Goal: Task Accomplishment & Management: Use online tool/utility

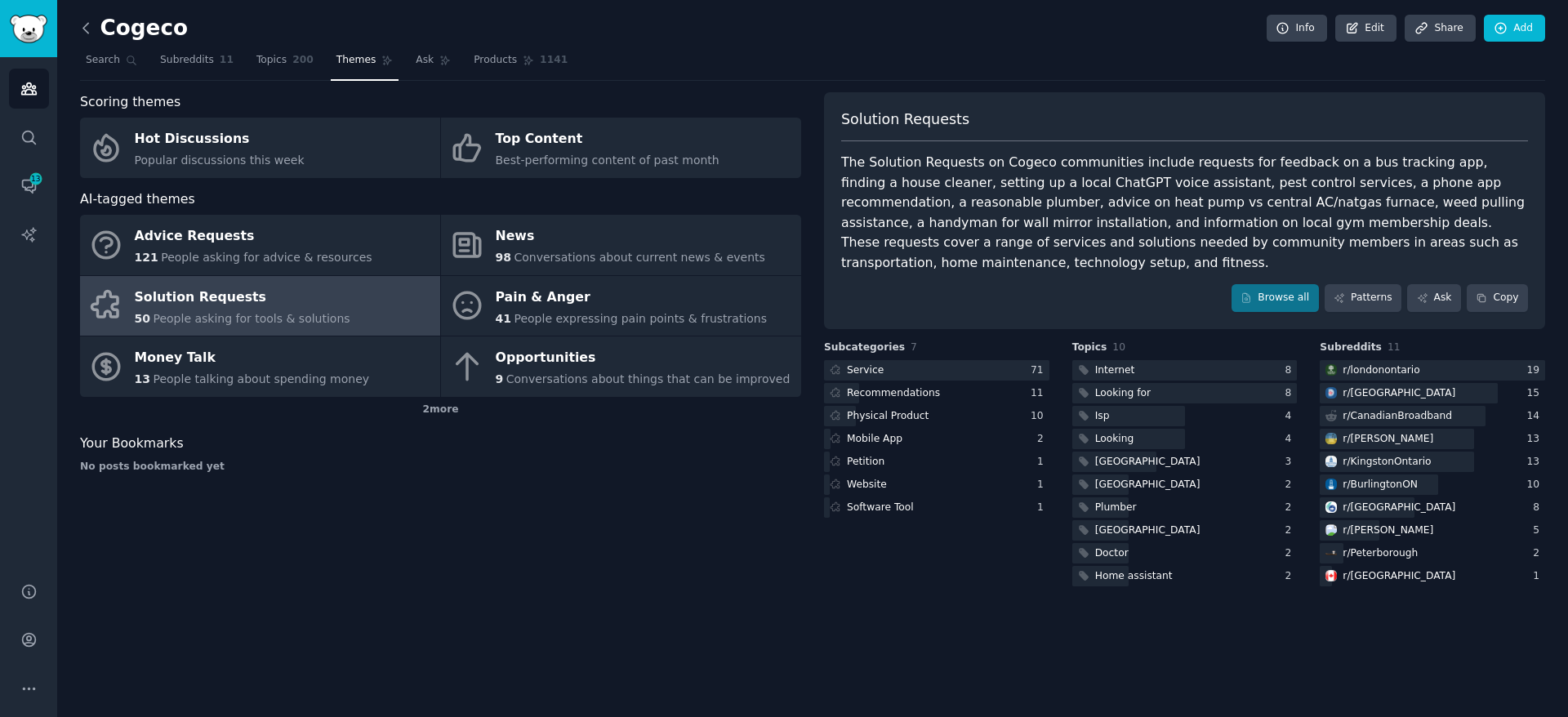
click at [86, 26] on icon at bounding box center [86, 28] width 17 height 17
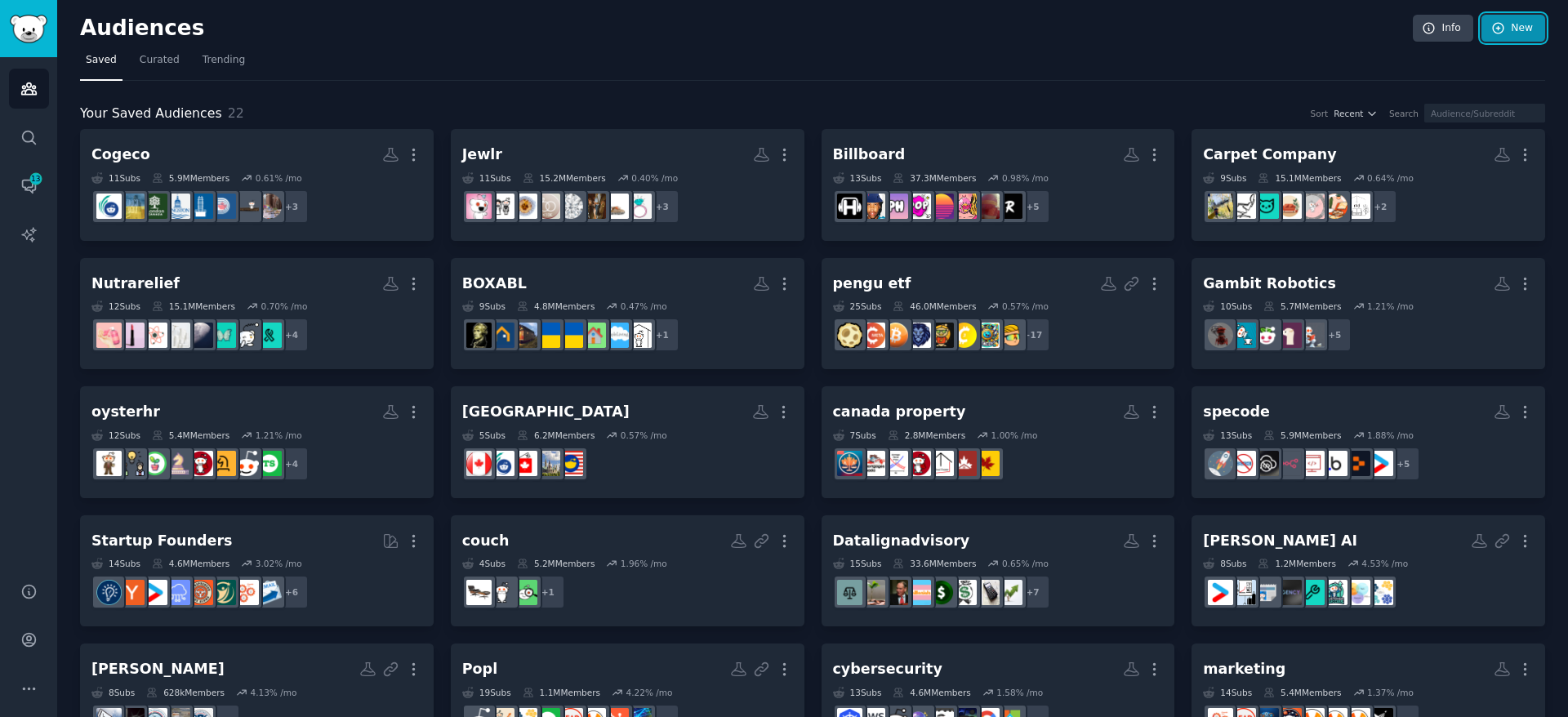
click at [1519, 41] on link "New" at bounding box center [1514, 29] width 64 height 28
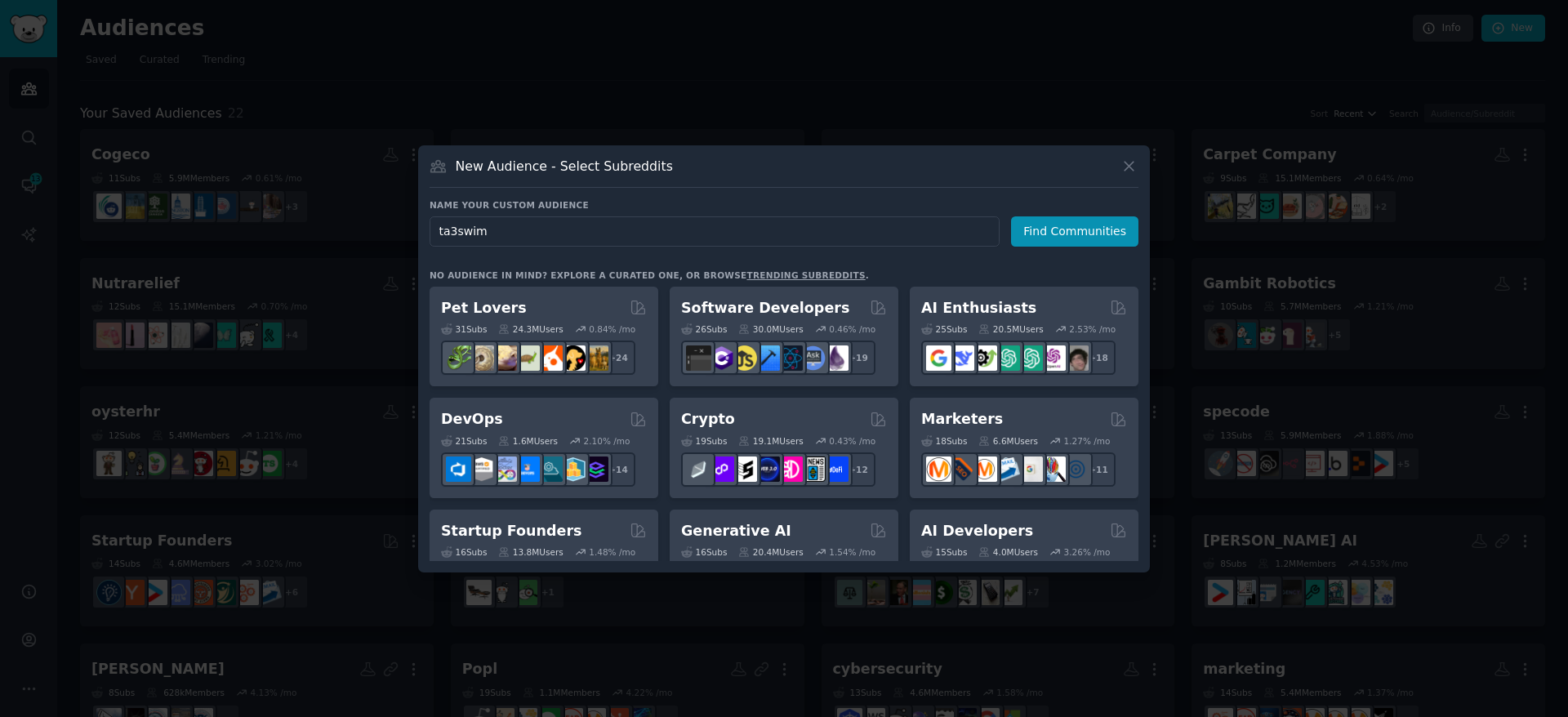
type input "ta3swim"
click at [1069, 229] on button "Find Communities" at bounding box center [1074, 232] width 128 height 30
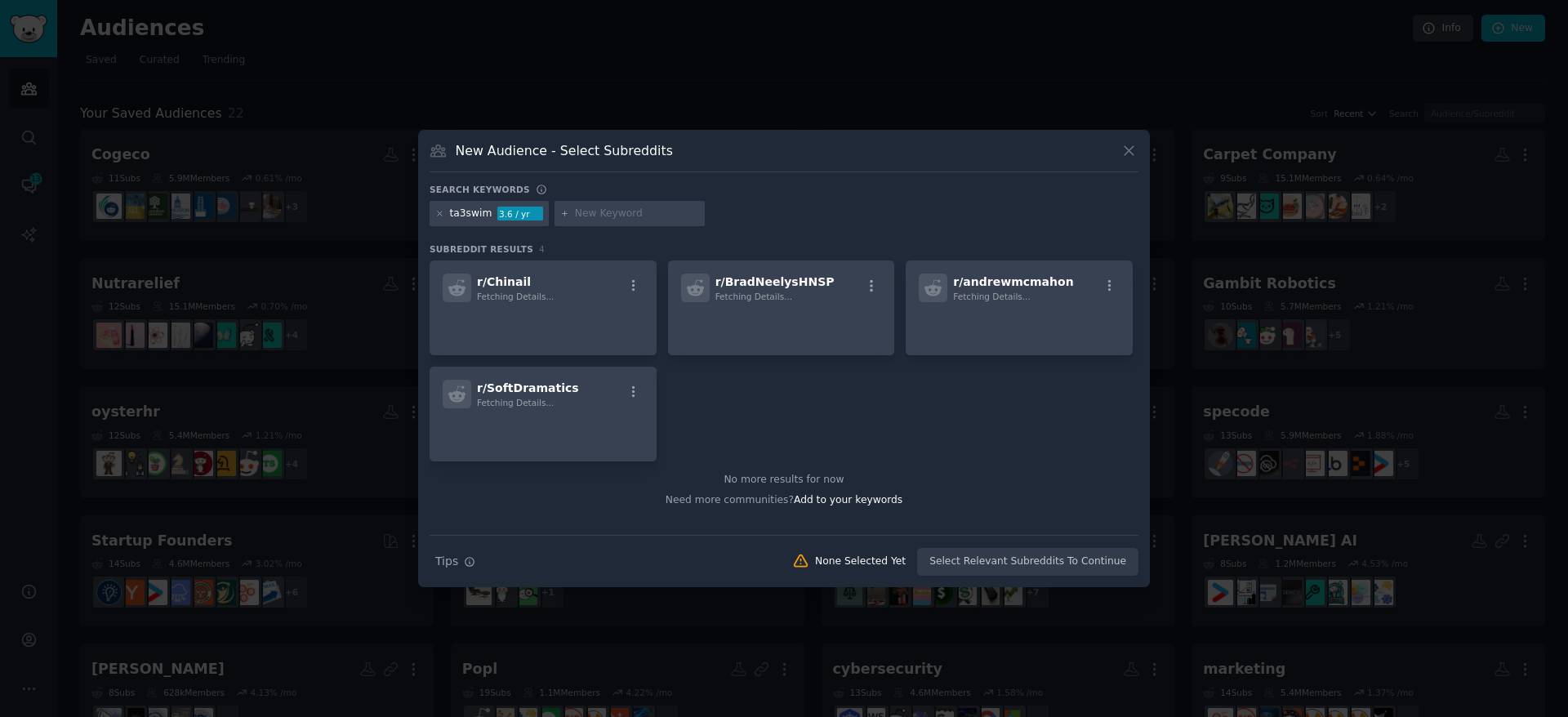
click at [593, 214] on input "text" at bounding box center [637, 214] width 124 height 15
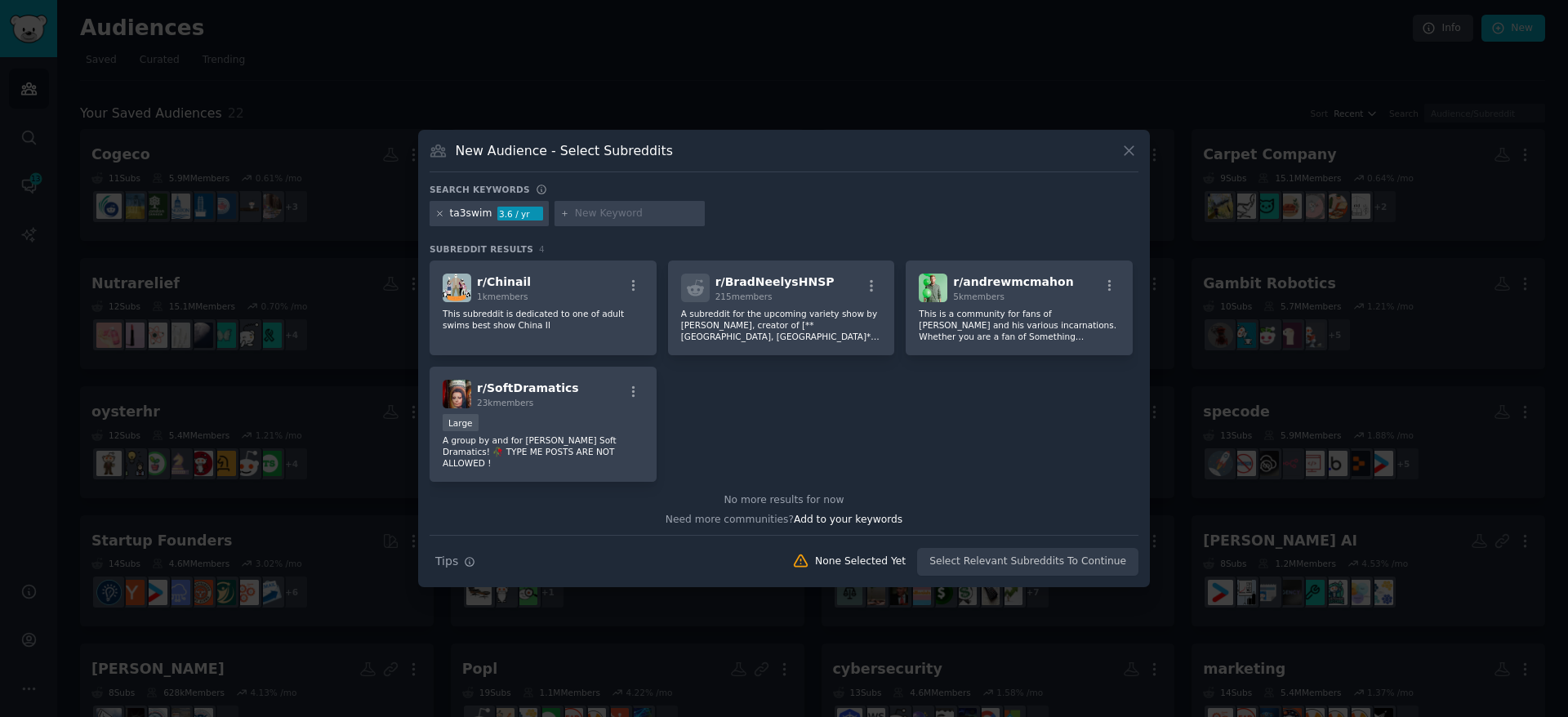
click at [435, 210] on icon at bounding box center [440, 214] width 9 height 9
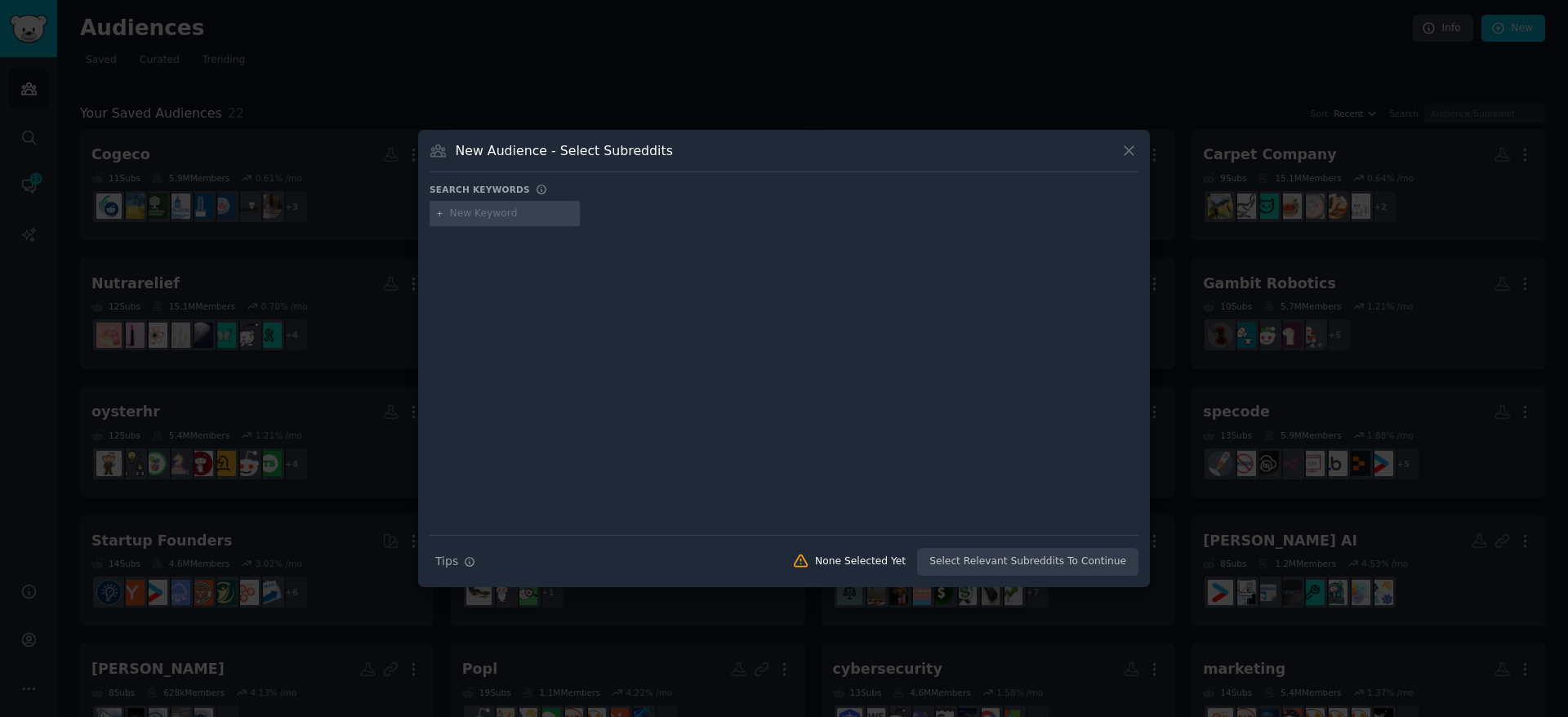
click at [466, 213] on input "text" at bounding box center [512, 214] width 124 height 15
type input "femalefashion"
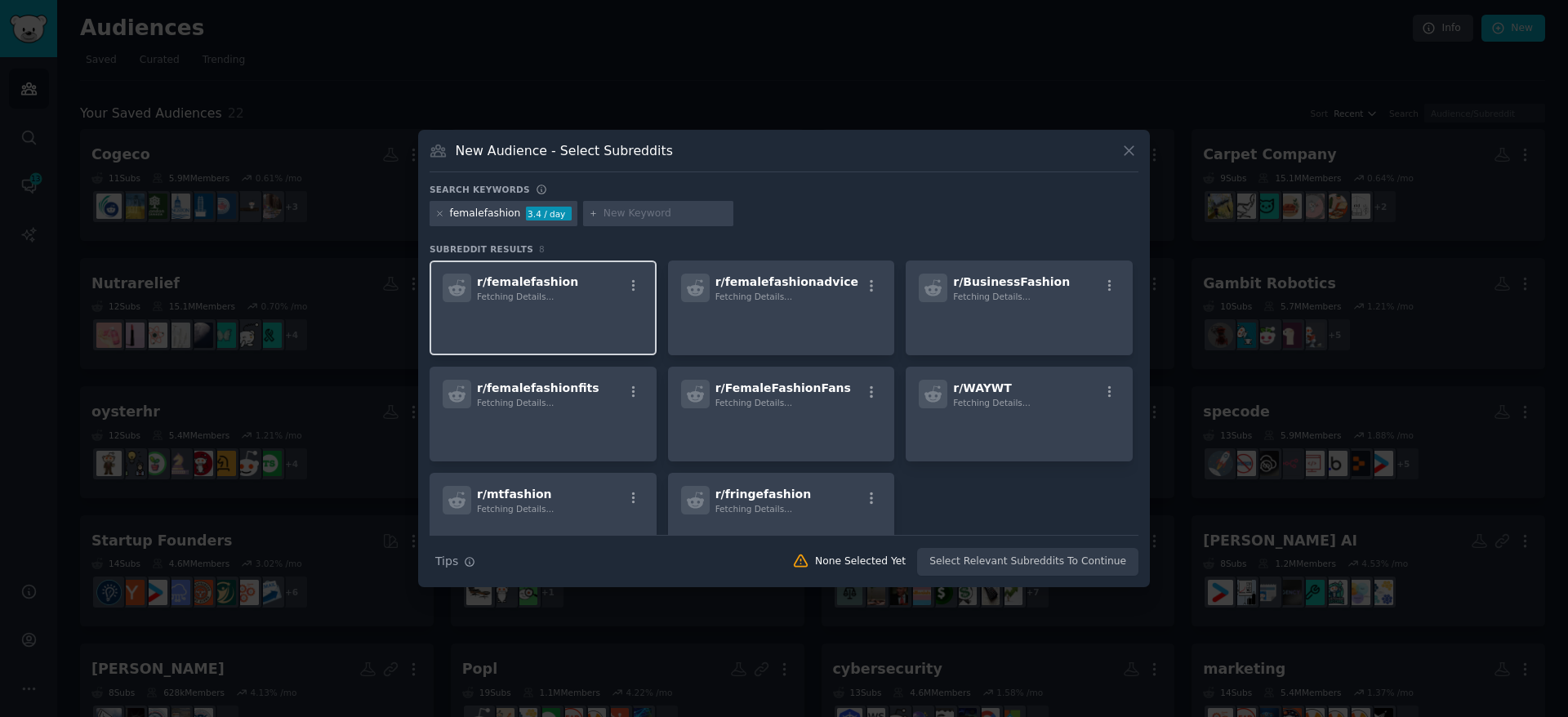
click at [560, 293] on div "Fetching Details..." at bounding box center [527, 297] width 101 height 11
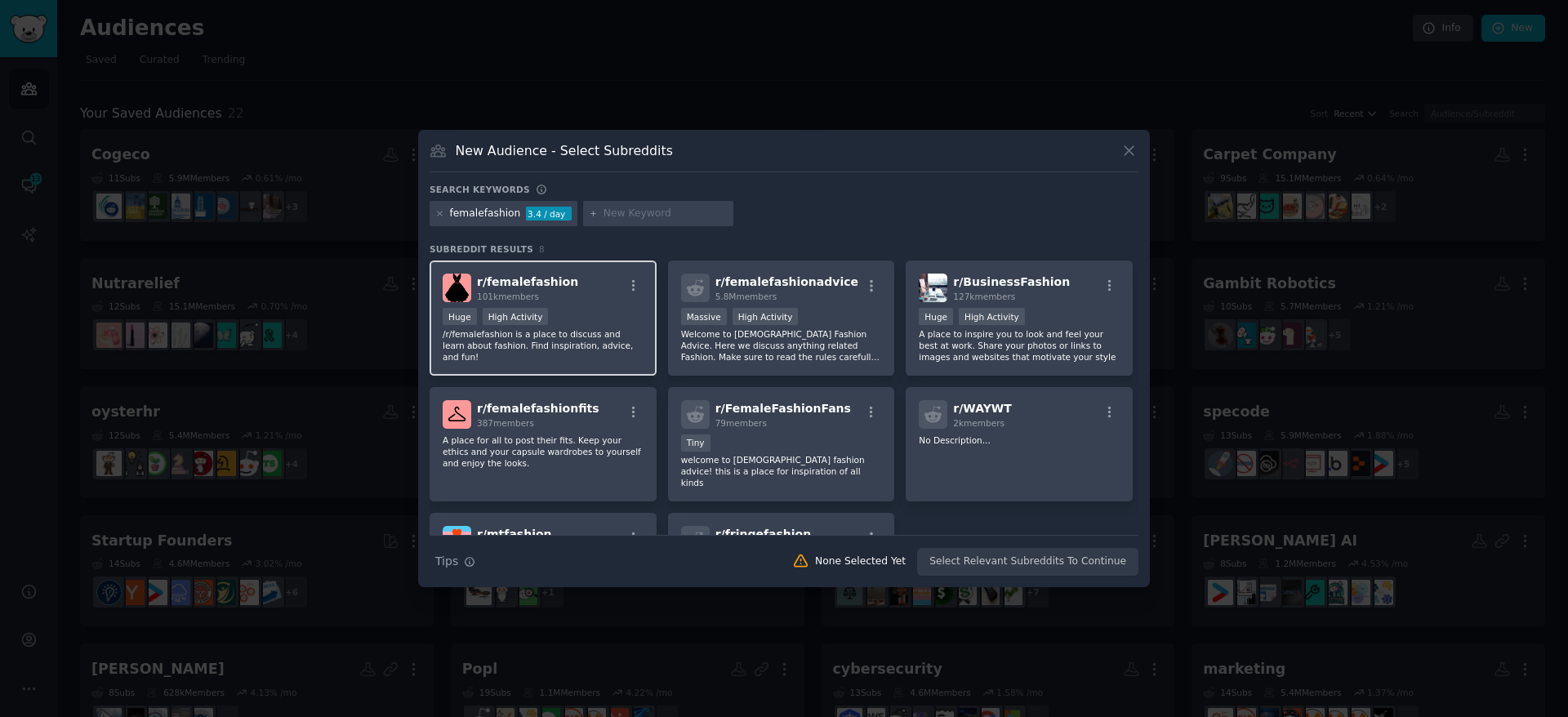
click at [586, 326] on div ">= 80th percentile for submissions / day Huge High Activity" at bounding box center [543, 318] width 201 height 21
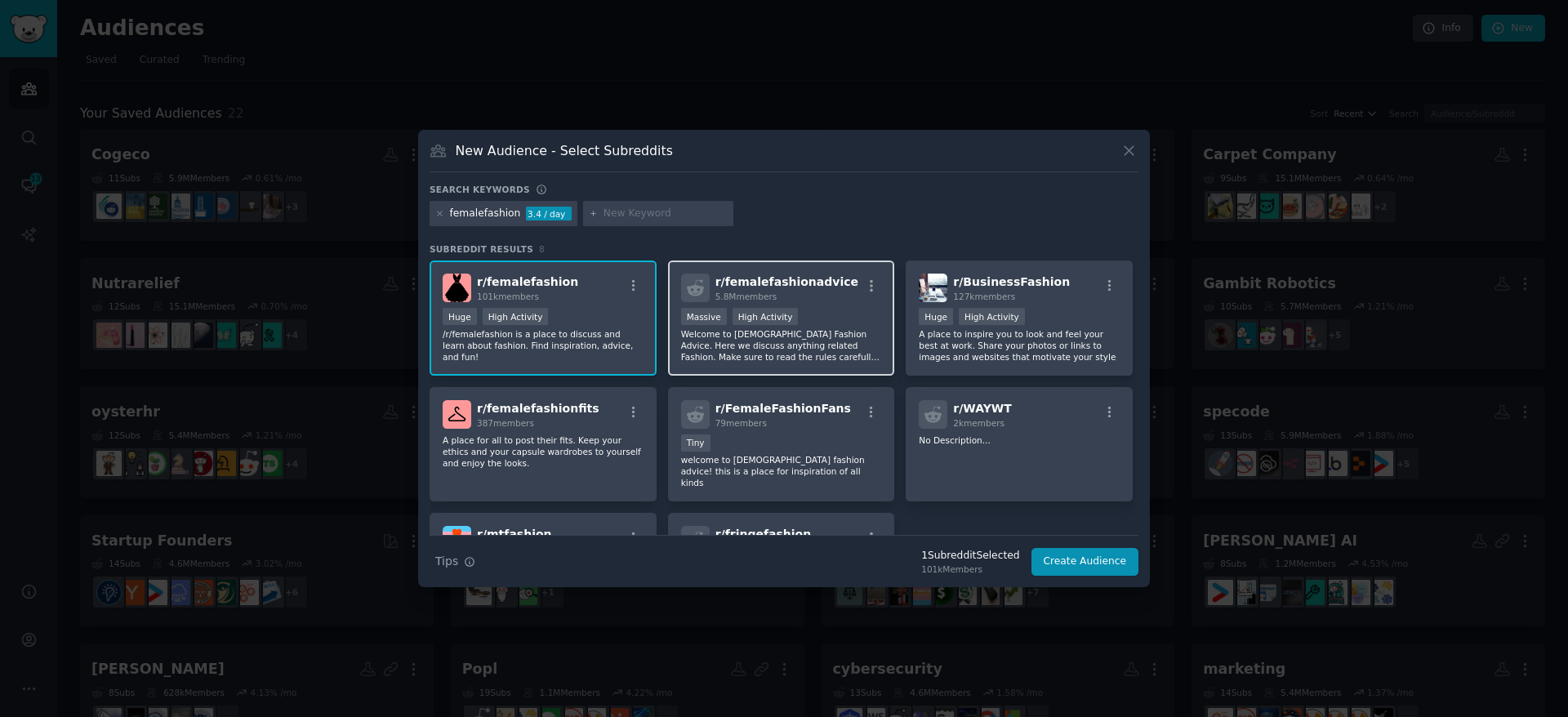
click at [823, 299] on div "5.8M members" at bounding box center [786, 297] width 143 height 11
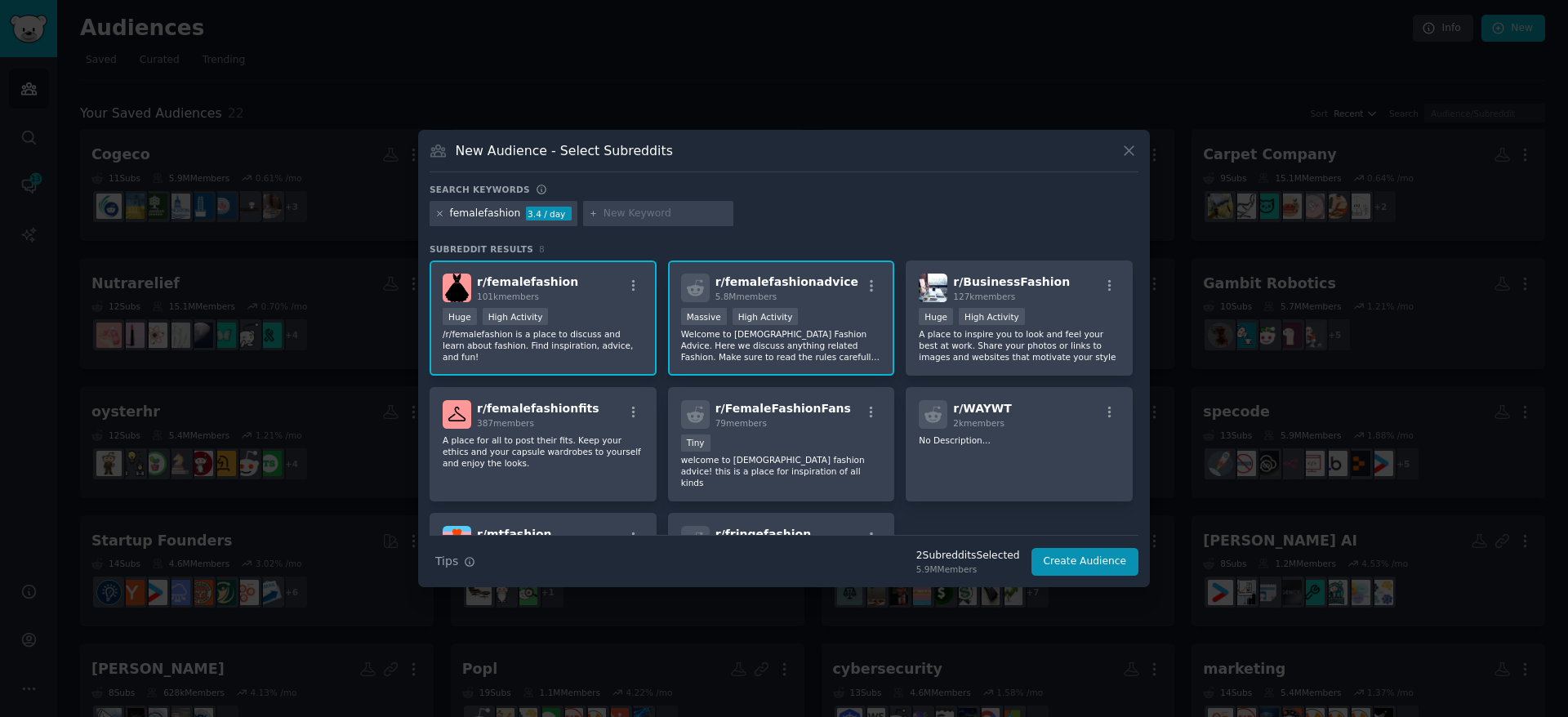
click at [441, 216] on icon at bounding box center [440, 214] width 9 height 9
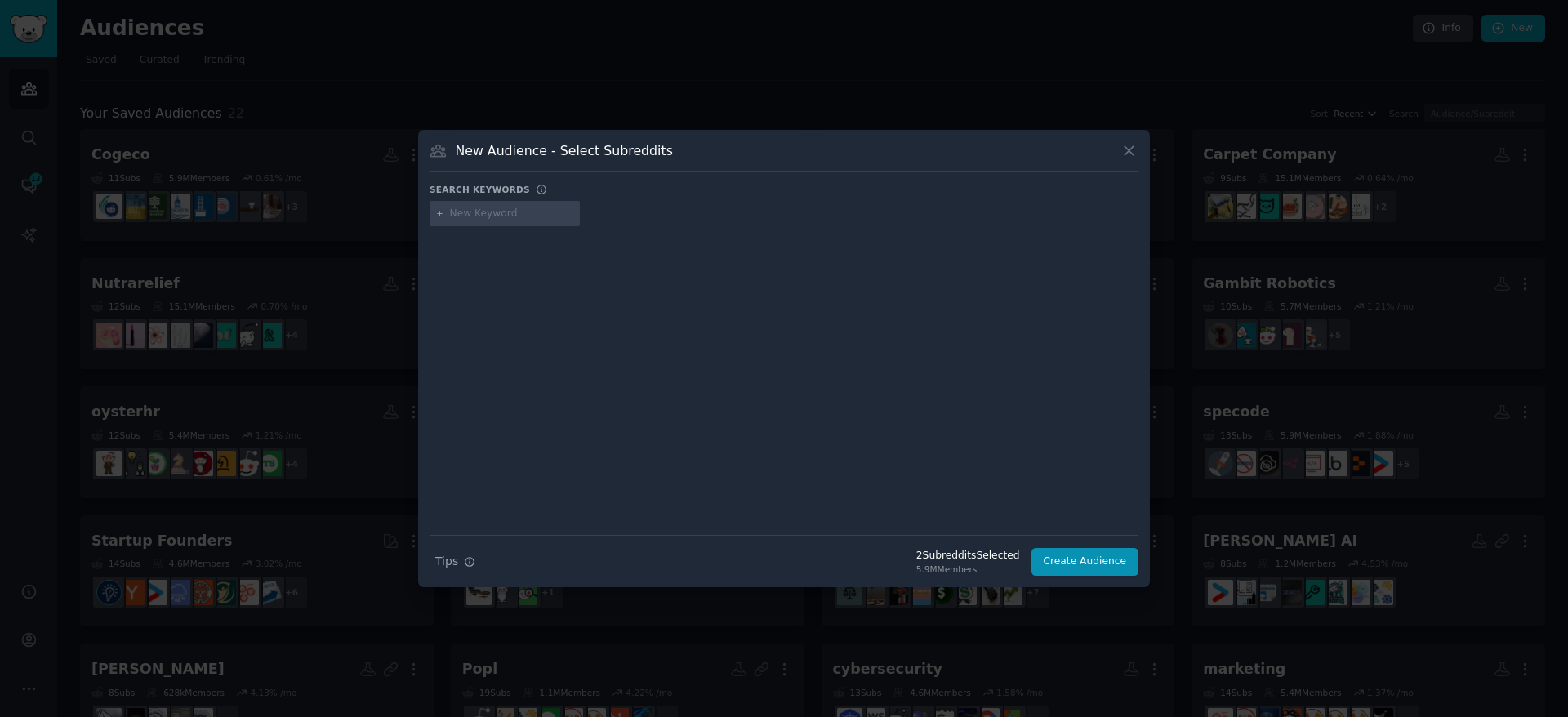
click at [471, 216] on input "text" at bounding box center [512, 214] width 124 height 15
type input "biigboogproblems"
click at [463, 211] on div "biigboogproblems" at bounding box center [495, 214] width 90 height 15
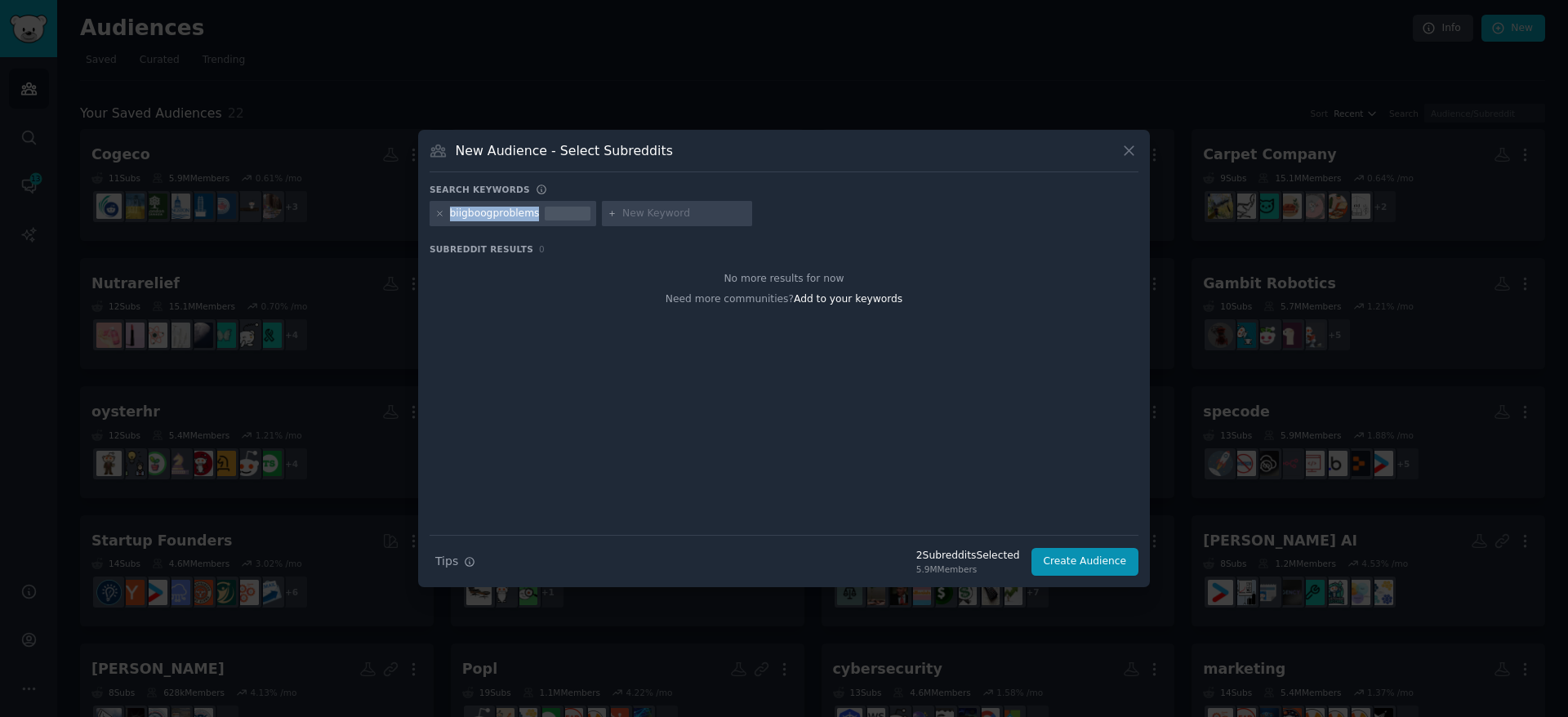
click at [463, 211] on div "biigboogproblems" at bounding box center [495, 214] width 90 height 15
click at [442, 208] on div at bounding box center [440, 214] width 9 height 15
click at [444, 210] on div "biigboogproblems" at bounding box center [513, 214] width 167 height 26
click at [440, 211] on icon at bounding box center [440, 214] width 9 height 9
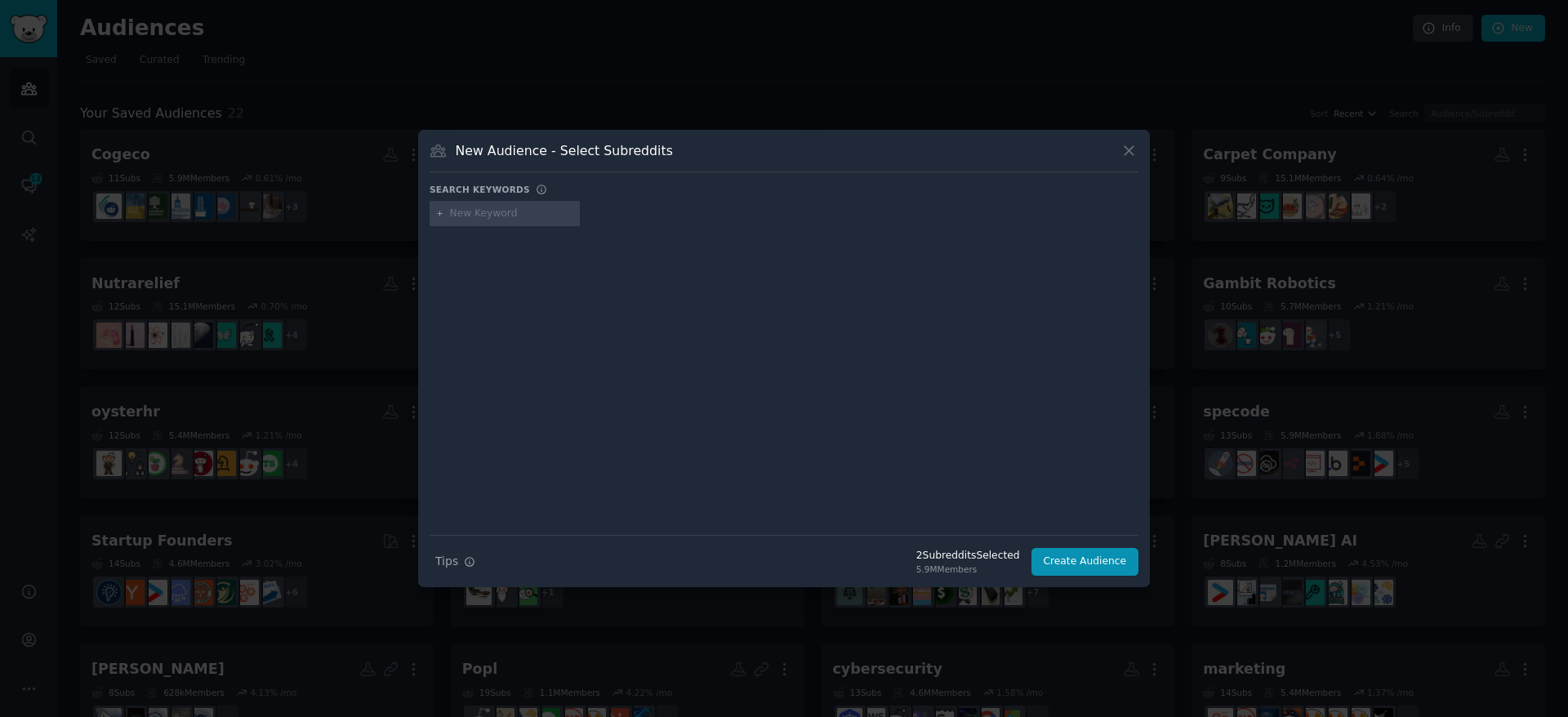
click at [505, 211] on input "text" at bounding box center [512, 214] width 124 height 15
type input "bigboobproblems"
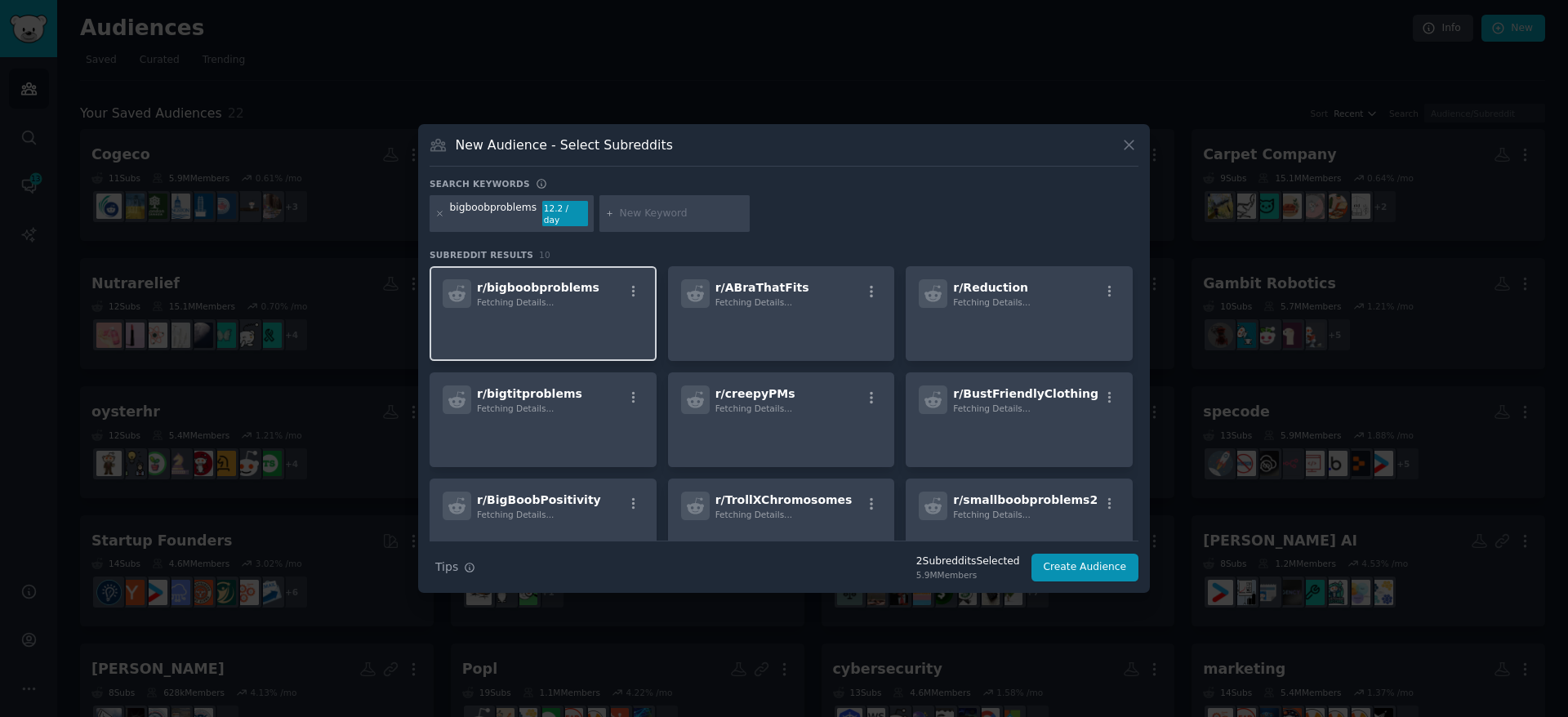
click at [576, 306] on div "r/ bigboobproblems Fetching Details..." at bounding box center [543, 313] width 227 height 95
